Goal: Find specific page/section: Find specific page/section

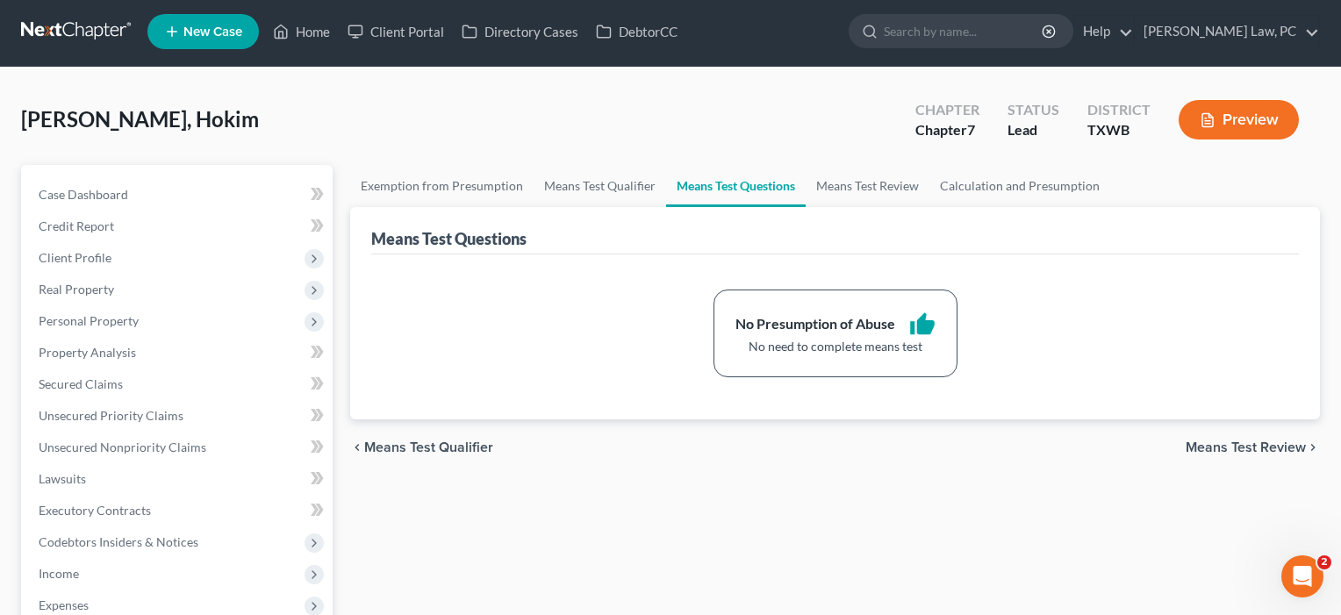
click at [307, 34] on link "Home" at bounding box center [301, 32] width 75 height 32
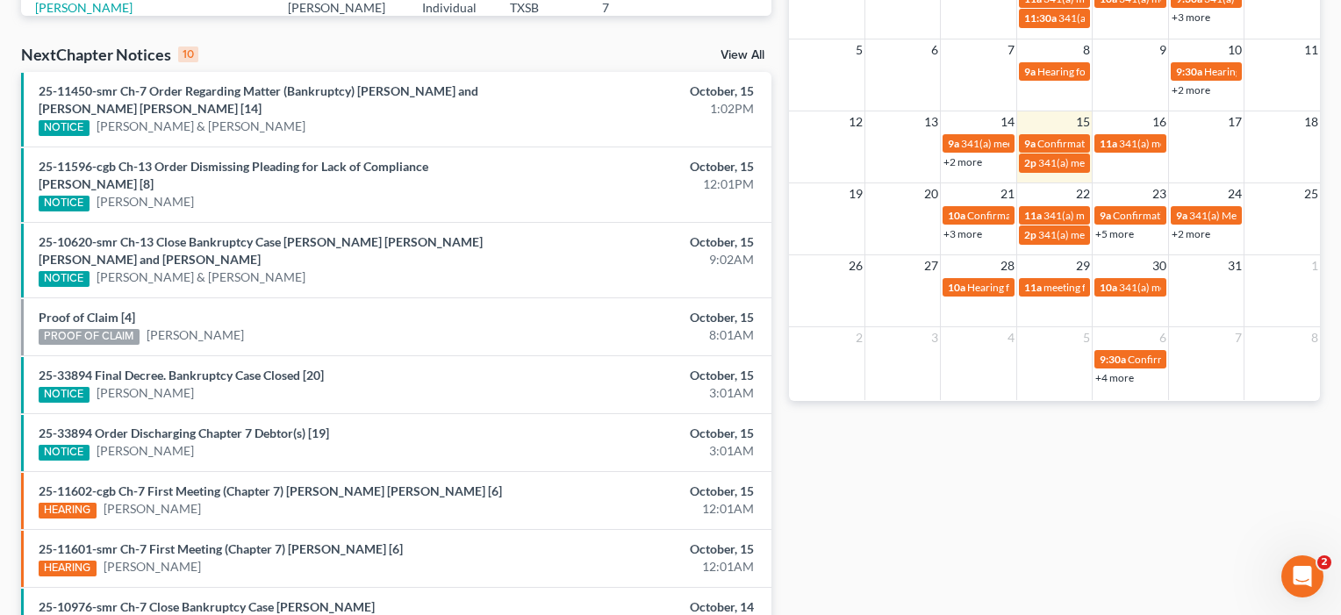
scroll to position [547, 0]
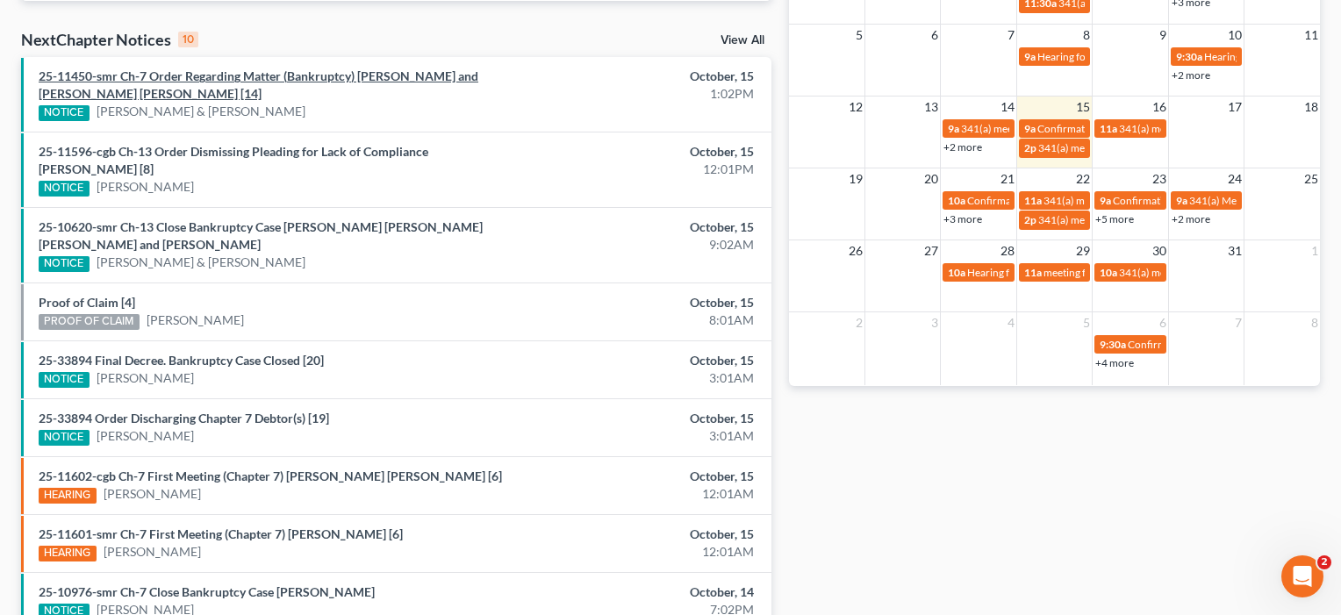
click at [221, 75] on link "25-11450-smr Ch-7 Order Regarding Matter (Bankruptcy) [PERSON_NAME] and [PERSON…" at bounding box center [259, 84] width 440 height 32
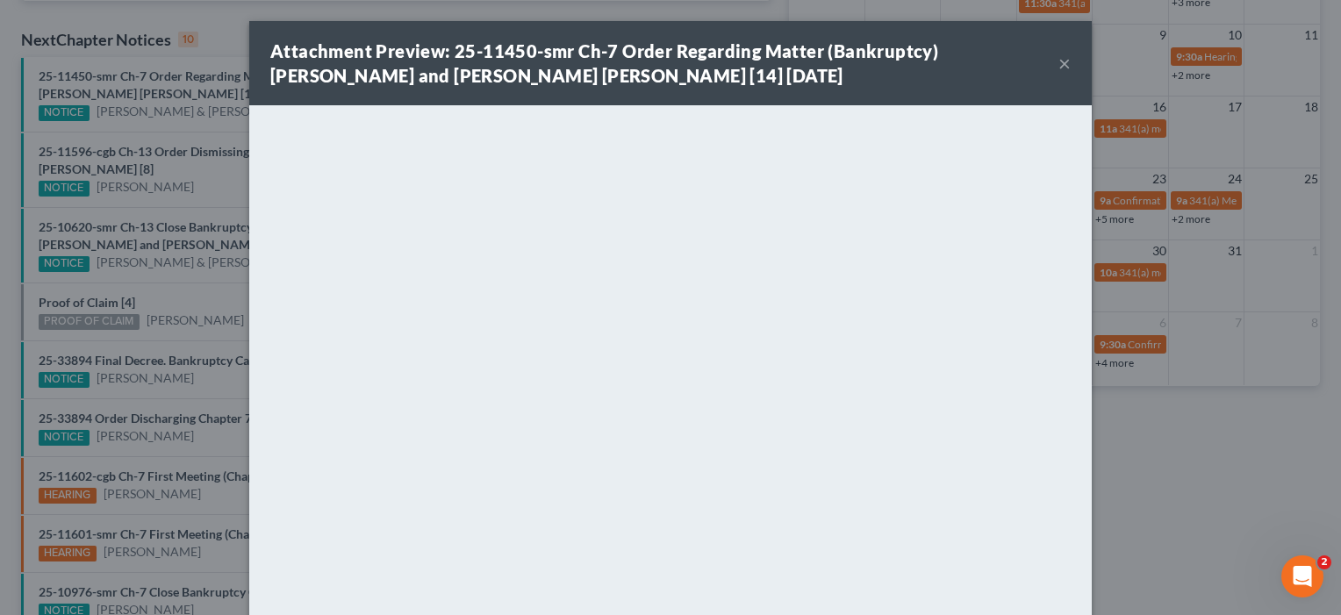
click at [1067, 61] on button "×" at bounding box center [1064, 63] width 12 height 21
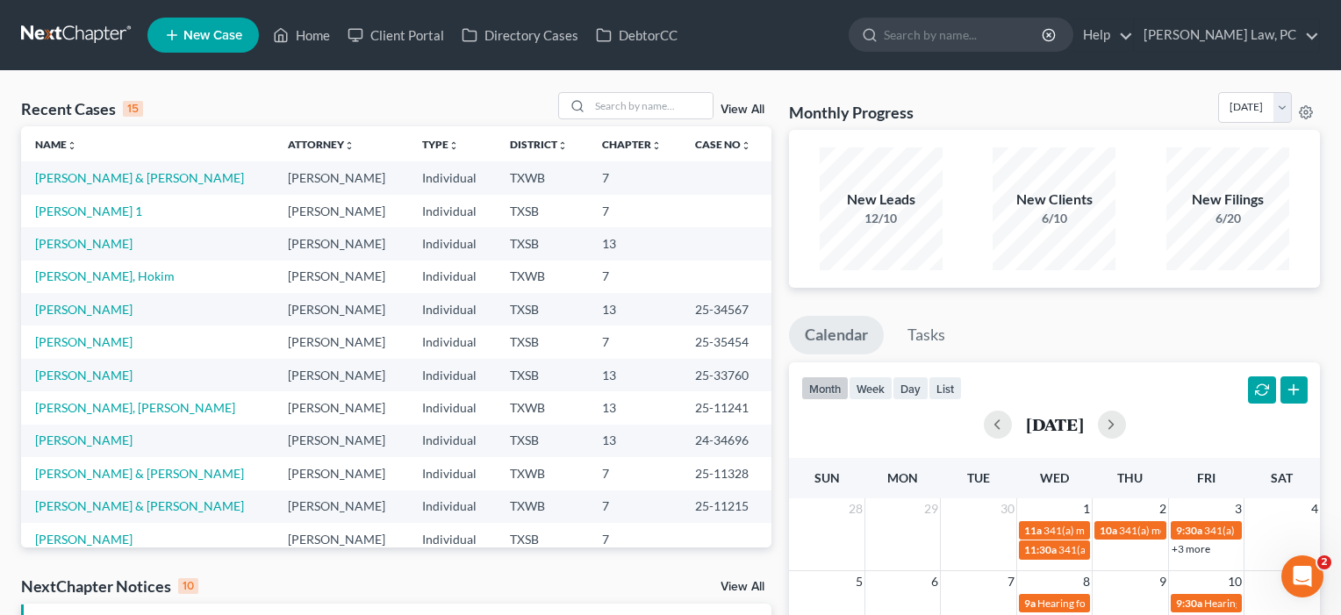
scroll to position [0, 0]
click at [672, 105] on input "search" at bounding box center [651, 105] width 123 height 25
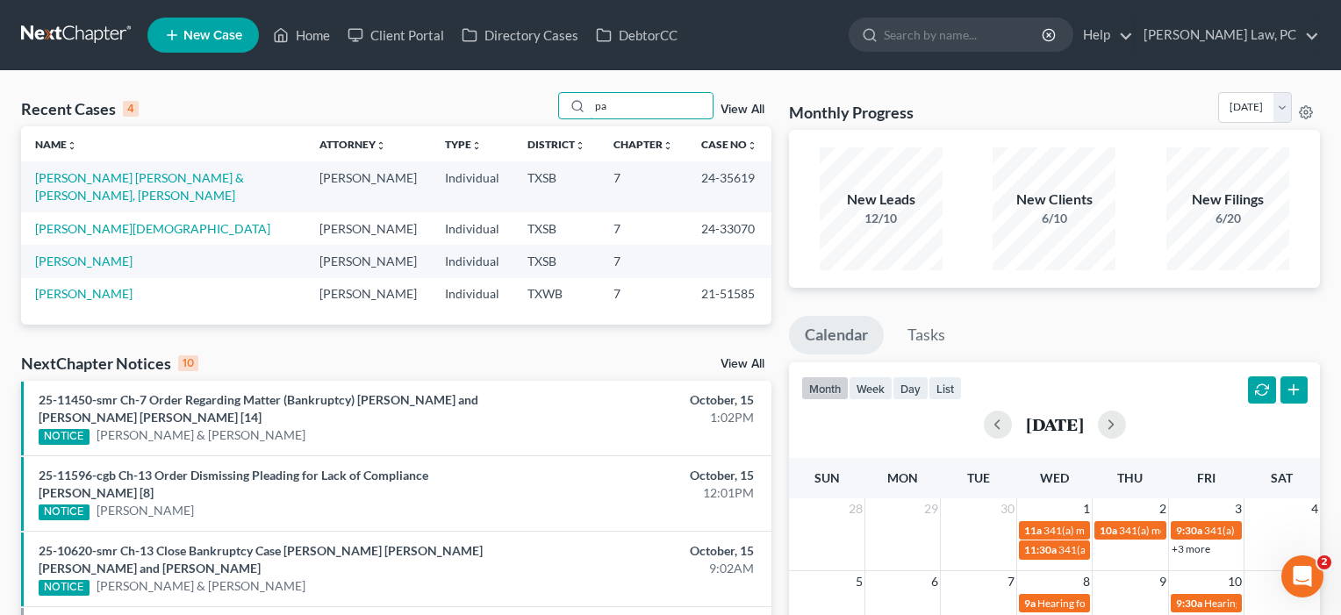
type input "p"
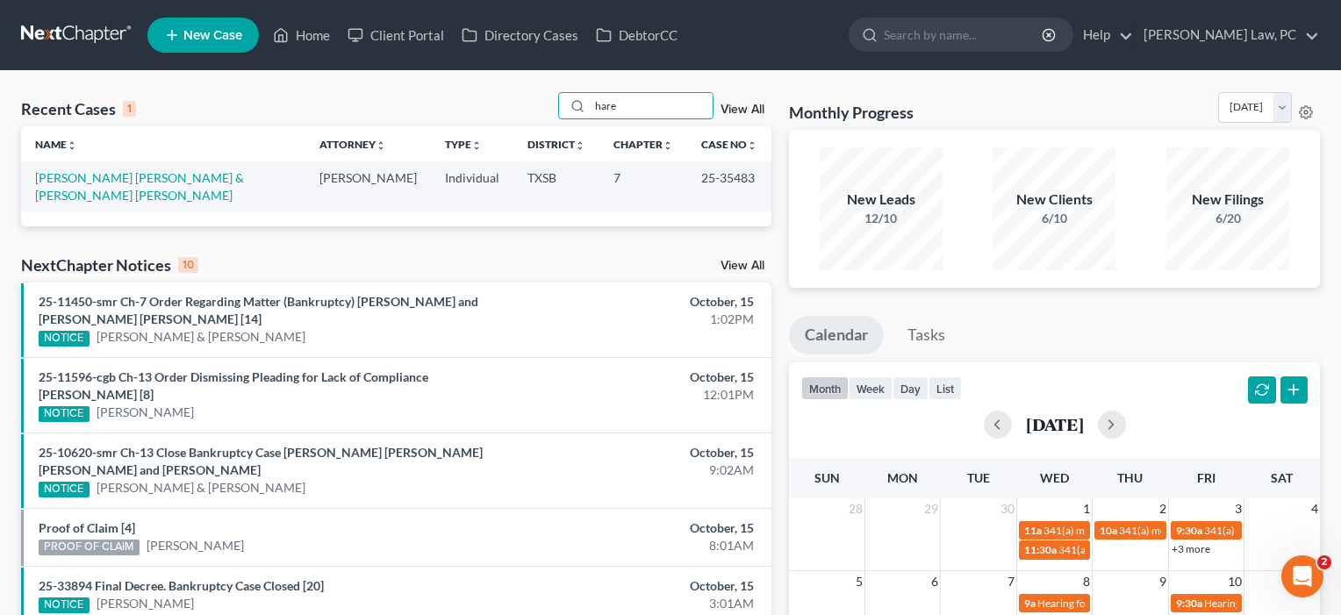
type input "hare"
drag, startPoint x: 141, startPoint y: 190, endPoint x: 233, endPoint y: 177, distance: 93.1
click at [233, 177] on link "[PERSON_NAME] [PERSON_NAME] & [PERSON_NAME] [PERSON_NAME]" at bounding box center [139, 186] width 209 height 32
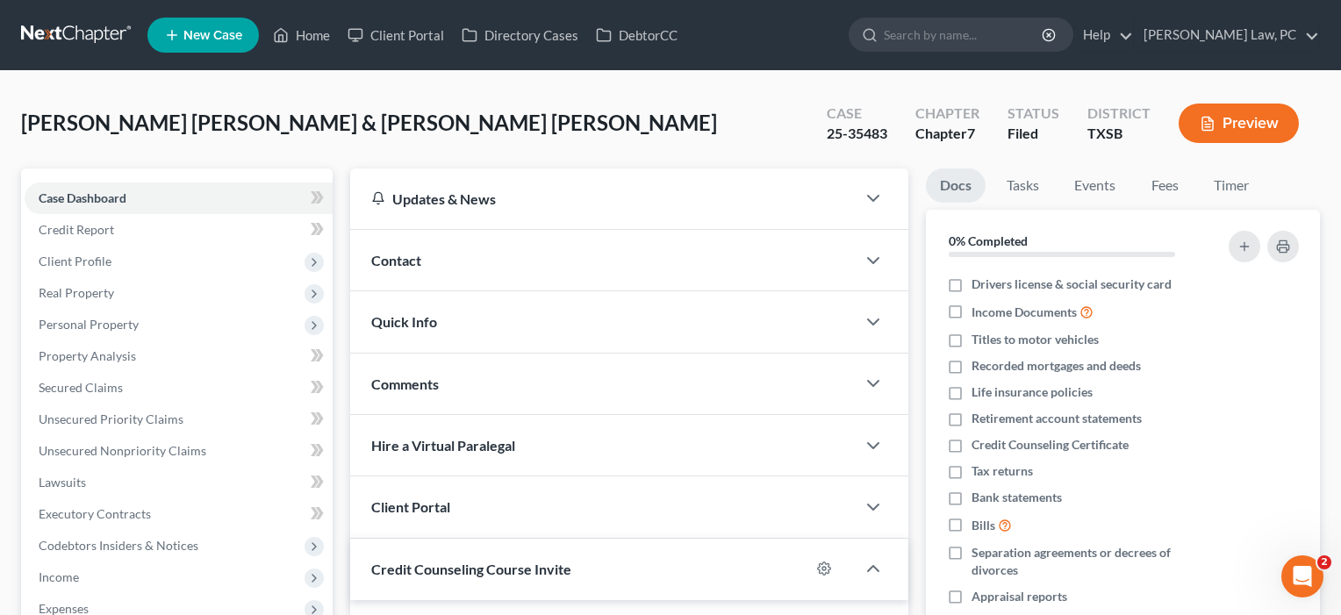
click at [233, 177] on div "Case Dashboard Payments Invoices Payments Payments Credit Report Client Profile…" at bounding box center [176, 482] width 311 height 628
click at [110, 290] on span "Real Property" at bounding box center [76, 292] width 75 height 15
click at [97, 294] on span "Real Property" at bounding box center [76, 292] width 75 height 15
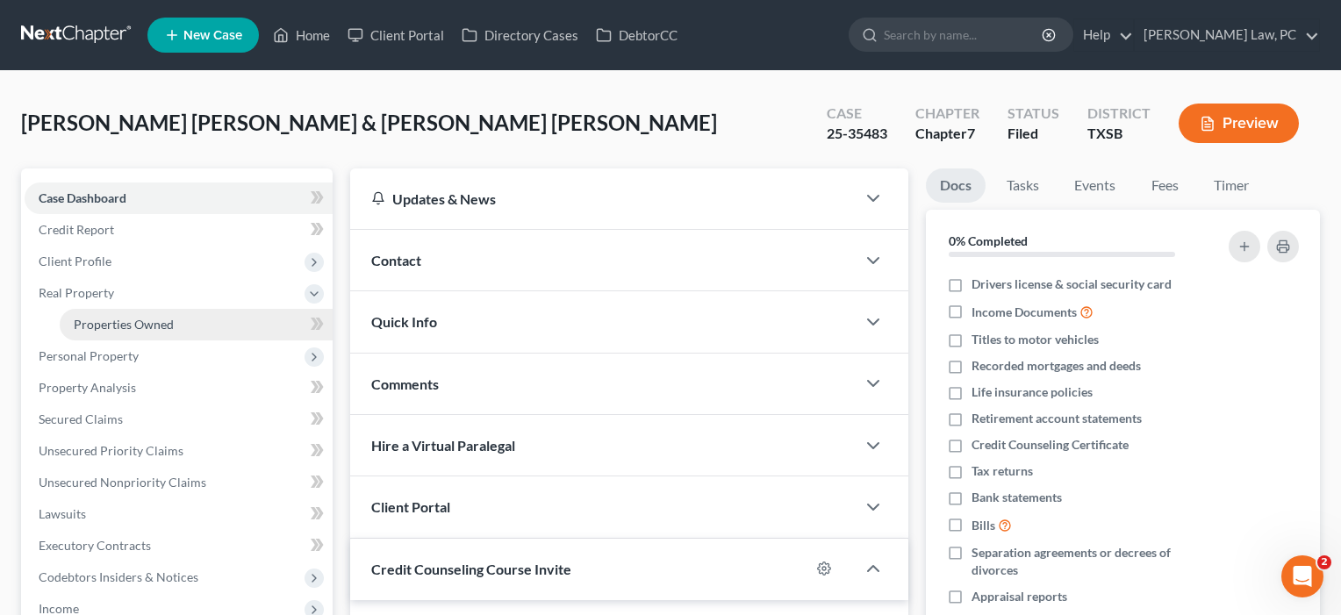
click at [105, 326] on span "Properties Owned" at bounding box center [124, 324] width 100 height 15
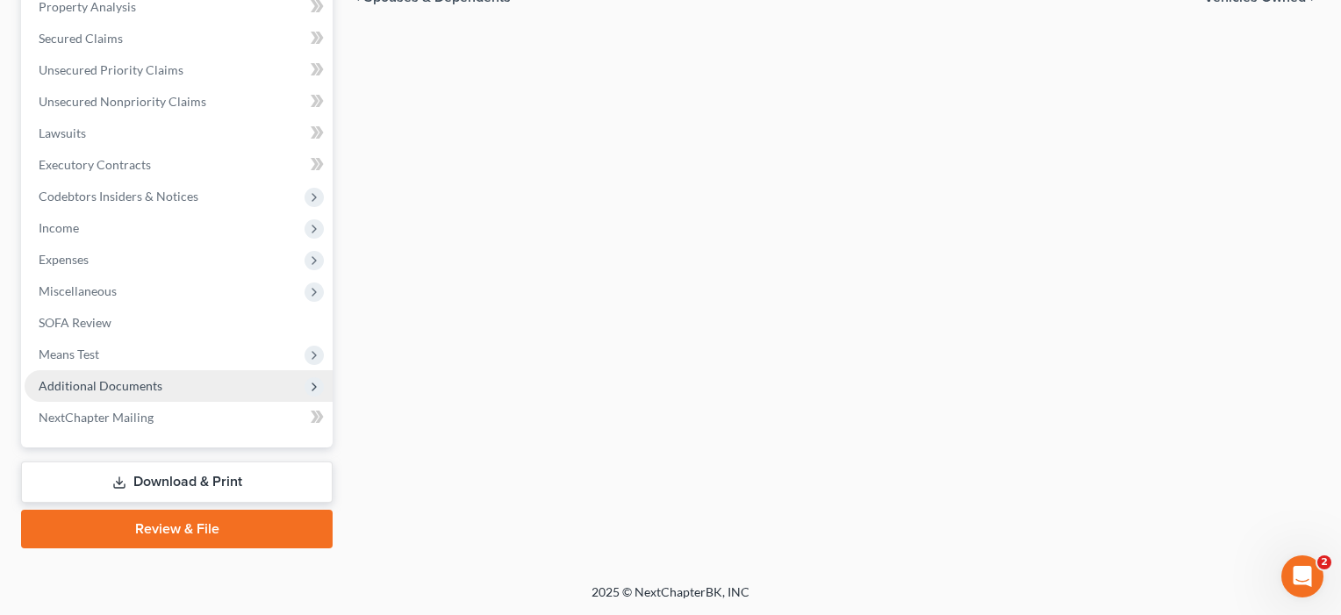
scroll to position [381, 0]
click at [108, 385] on span "Additional Documents" at bounding box center [101, 385] width 124 height 15
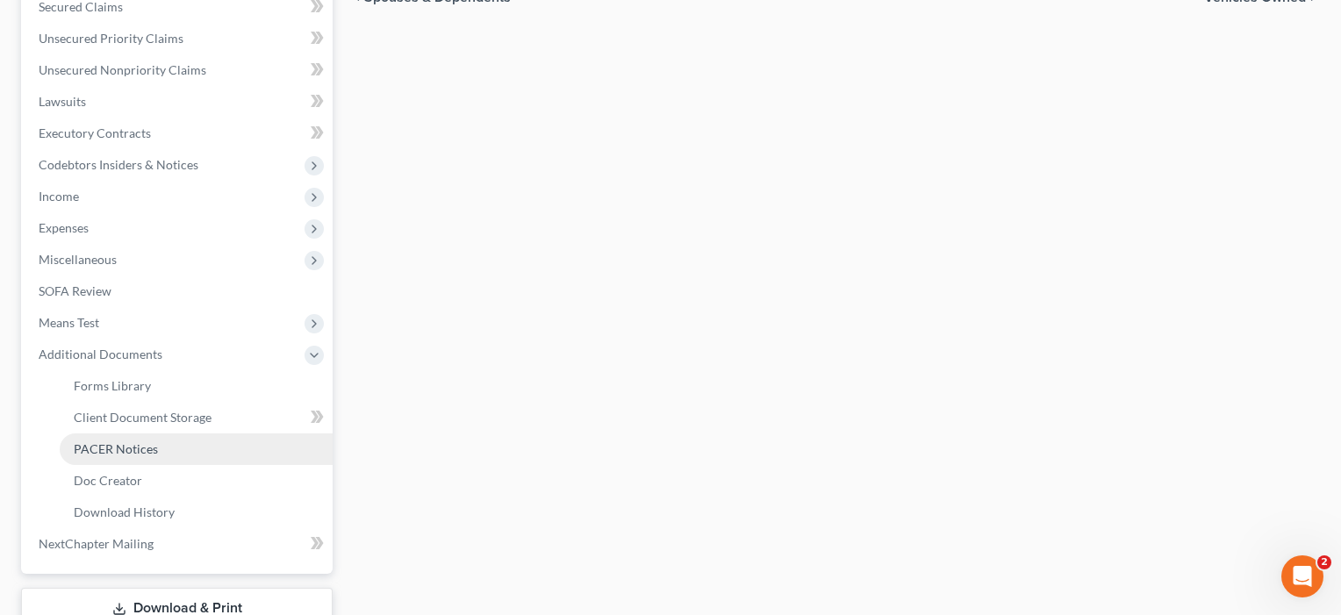
click at [114, 446] on span "PACER Notices" at bounding box center [116, 448] width 84 height 15
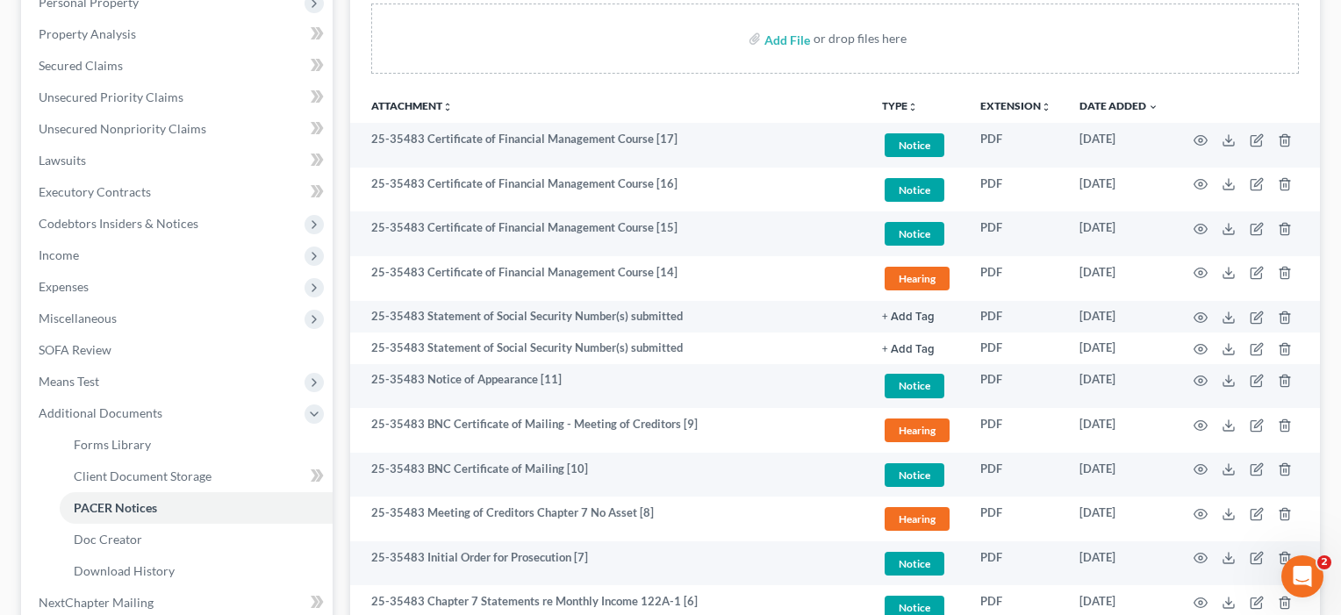
scroll to position [323, 0]
